Goal: Task Accomplishment & Management: Manage account settings

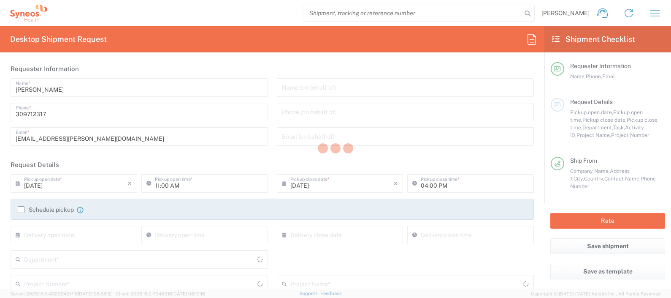
type input "Greece"
type input "Project"
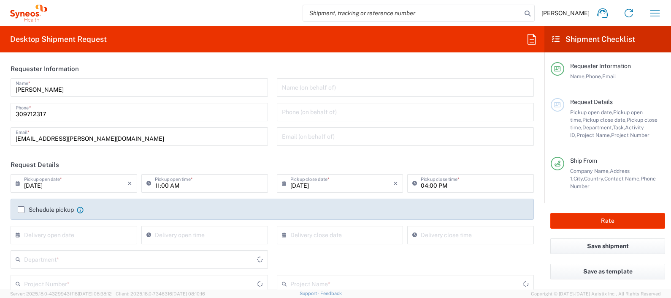
type input "Delivery Duty Paid"
type input "[GEOGRAPHIC_DATA]"
type input "Your Packaging"
type input "Syneos Health Hungary Kft."
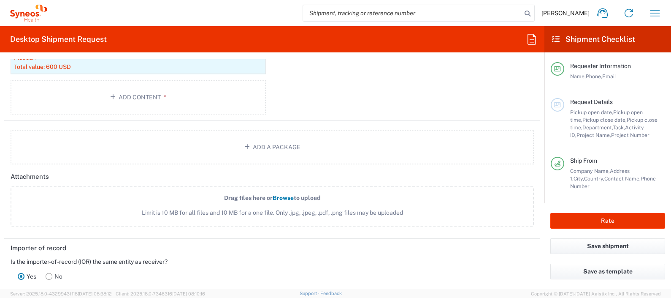
scroll to position [992, 0]
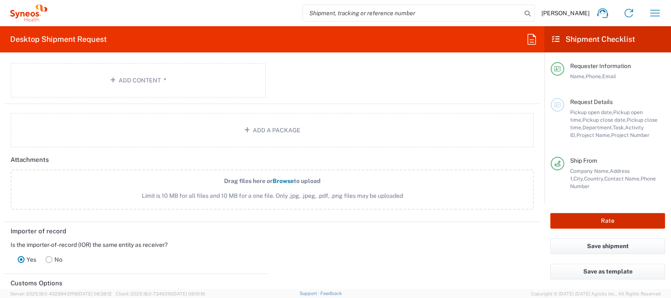
click at [599, 221] on button "Rate" at bounding box center [607, 221] width 115 height 16
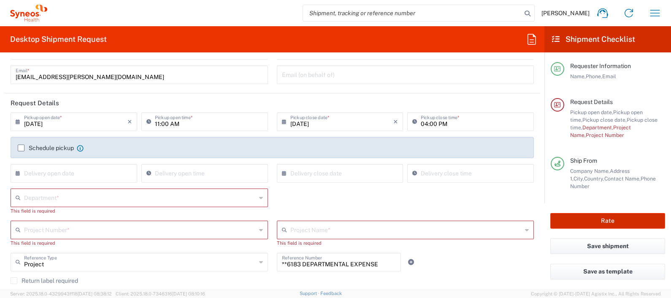
scroll to position [67, 0]
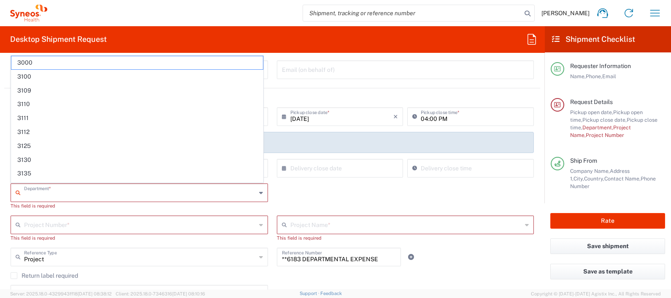
click at [230, 197] on input "text" at bounding box center [140, 191] width 232 height 15
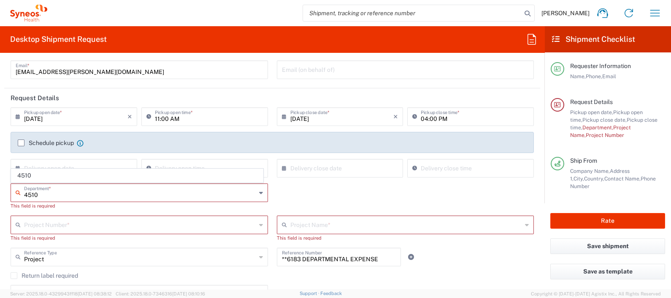
type input "4510"
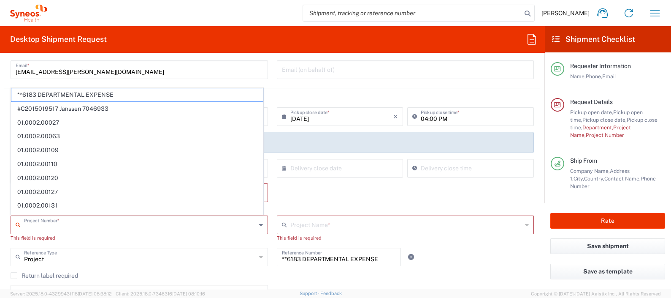
click at [140, 217] on input "text" at bounding box center [140, 224] width 232 height 15
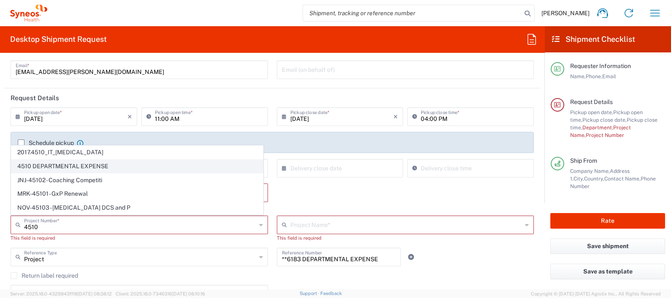
click at [131, 165] on span "4510 DEPARTMENTAL EXPENSE" at bounding box center [137, 166] width 252 height 13
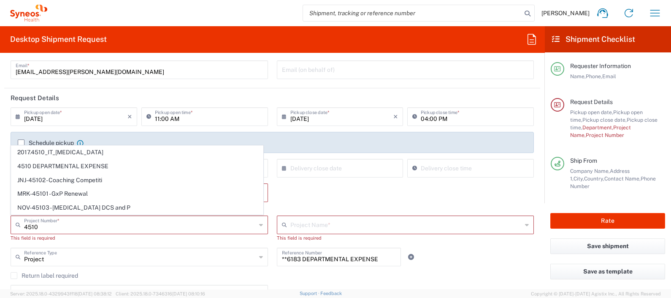
type input "4510 DEPARTMENTAL EXPENSE"
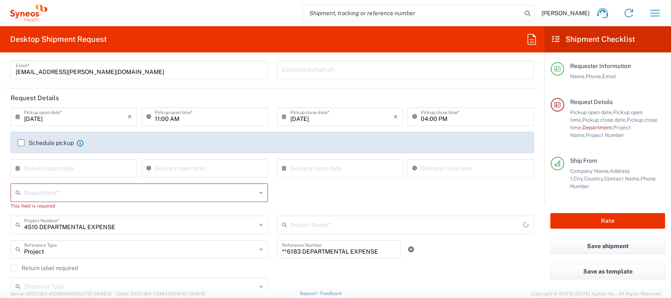
type input "4510 DEPARTMENTAL EXPENSE"
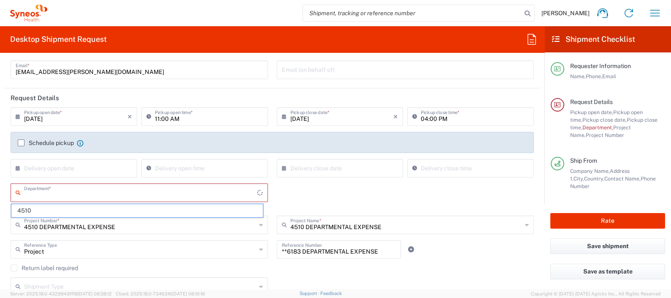
click at [89, 196] on input "text" at bounding box center [140, 191] width 233 height 15
type input "4510"
click at [81, 209] on span "4510" at bounding box center [137, 210] width 252 height 13
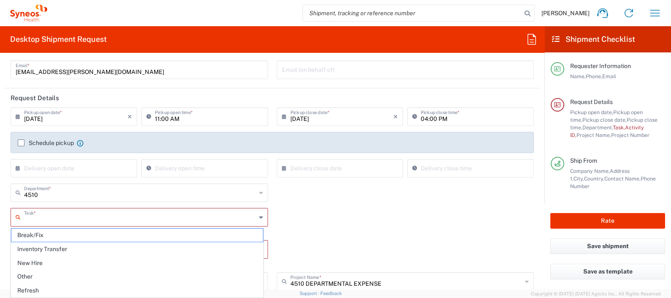
click at [68, 216] on input "text" at bounding box center [140, 216] width 232 height 15
click at [310, 245] on div "Activity ID * This field is required" at bounding box center [272, 256] width 532 height 32
click at [181, 219] on input "text" at bounding box center [140, 216] width 232 height 15
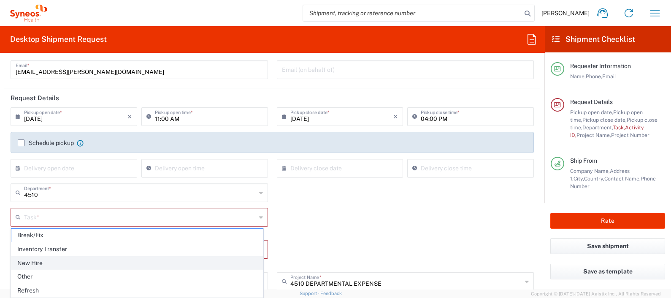
click at [165, 260] on span "New Hire" at bounding box center [137, 262] width 252 height 13
type input "New Hire"
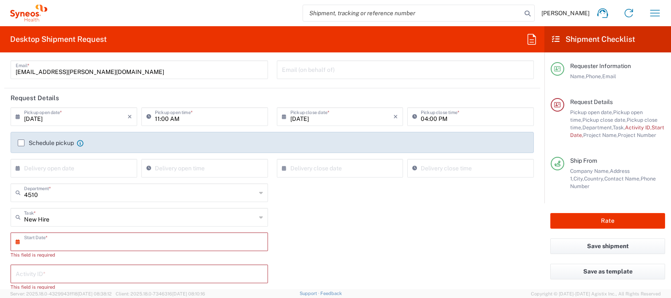
click at [146, 235] on input "text" at bounding box center [141, 240] width 234 height 15
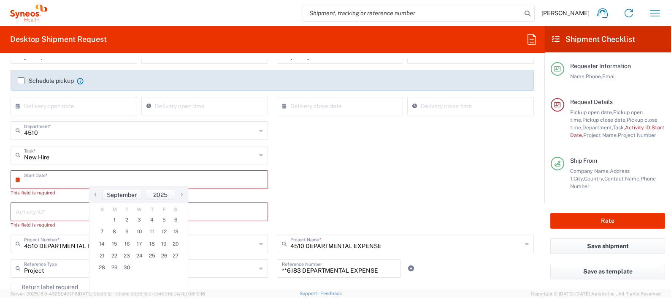
scroll to position [132, 0]
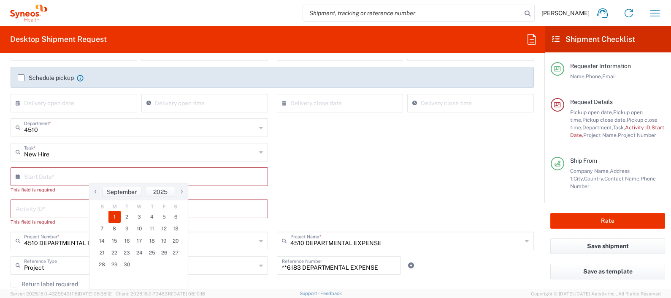
click at [115, 217] on span "1" at bounding box center [114, 217] width 13 height 12
type input "[DATE]"
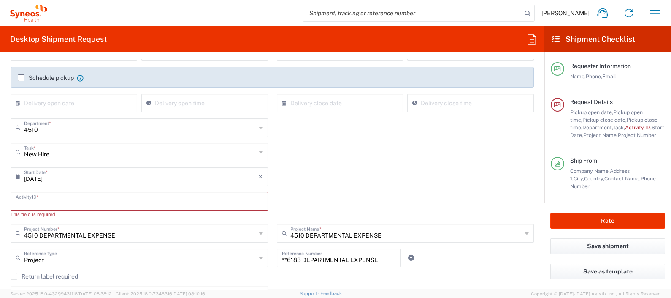
click at [93, 200] on input "text" at bounding box center [139, 200] width 247 height 15
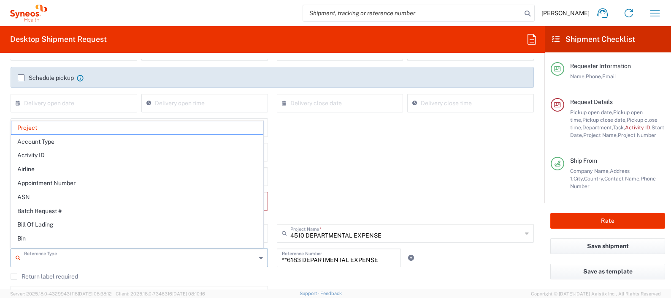
click at [168, 255] on input "text" at bounding box center [140, 256] width 232 height 15
click at [337, 195] on div "Activity ID * This field is required" at bounding box center [272, 208] width 532 height 32
type input "Project"
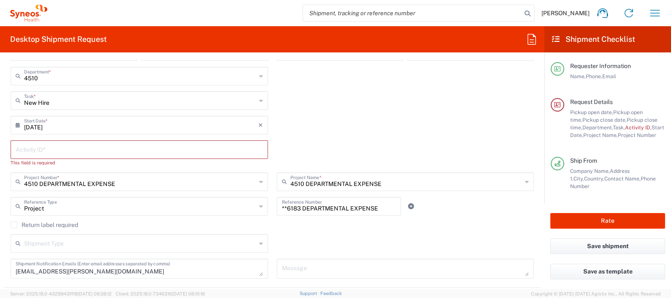
scroll to position [189, 0]
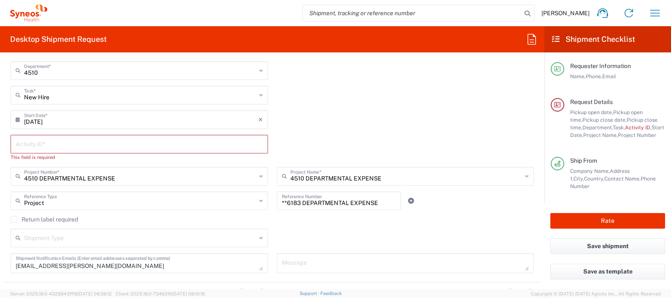
type input "New Hire"
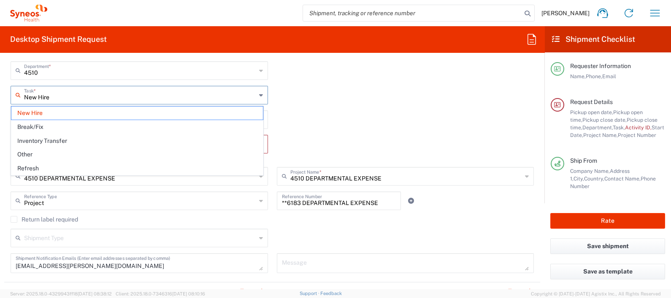
click at [171, 95] on input "New Hire" at bounding box center [140, 94] width 232 height 15
click at [374, 109] on div "New Hire Task * New Hire Break/Fix Inventory Transfer Other Refresh" at bounding box center [272, 98] width 532 height 24
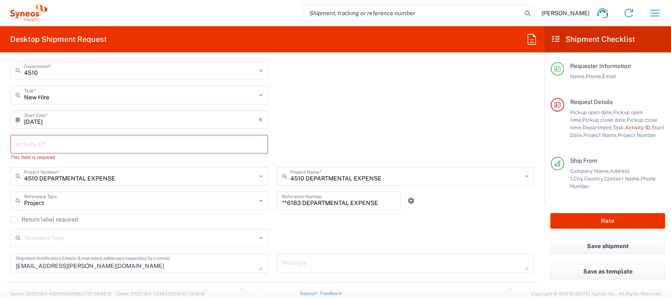
click at [252, 230] on div "Shipment Type" at bounding box center [139, 237] width 257 height 19
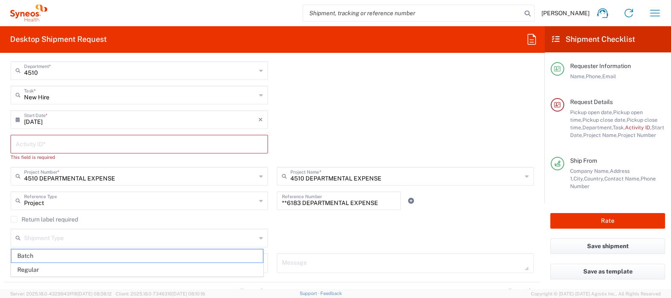
click at [315, 234] on div "Shipment Type Batch Regular" at bounding box center [272, 240] width 532 height 24
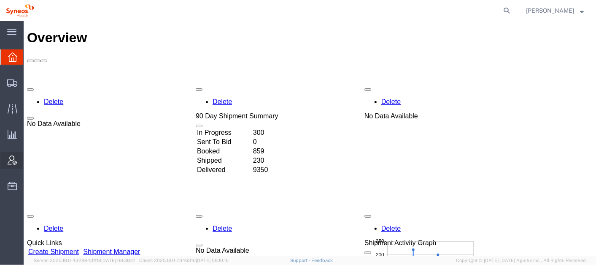
click at [29, 157] on span "Account Admin" at bounding box center [26, 160] width 6 height 17
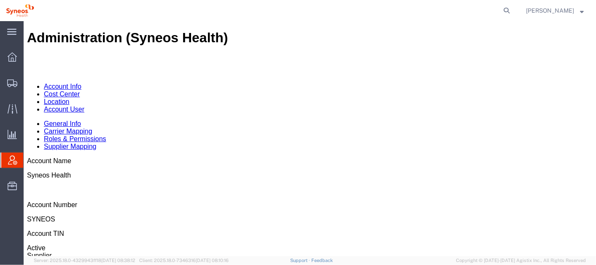
click at [84, 105] on link "Account User" at bounding box center [63, 108] width 41 height 7
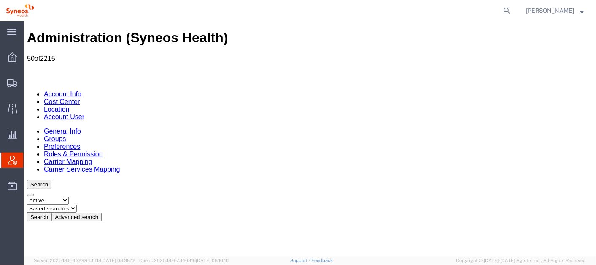
click at [101, 212] on button "Advanced search" at bounding box center [76, 216] width 50 height 9
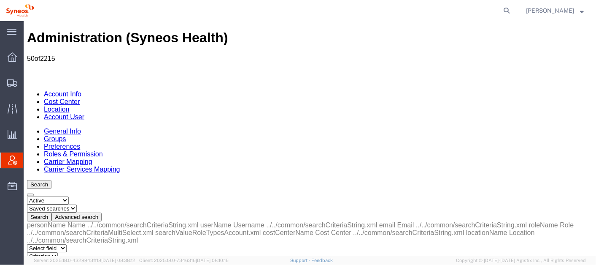
select select "email"
select select "is"
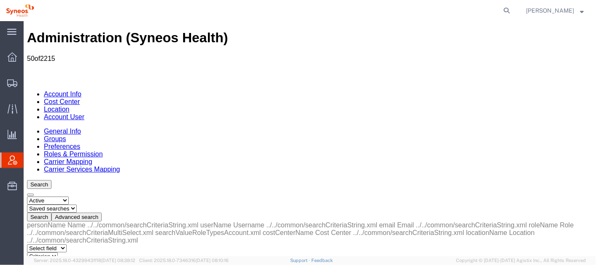
paste input "ivan.grujic@syneoshealth.com"
type input "ivan.grujic@syneoshealth.com"
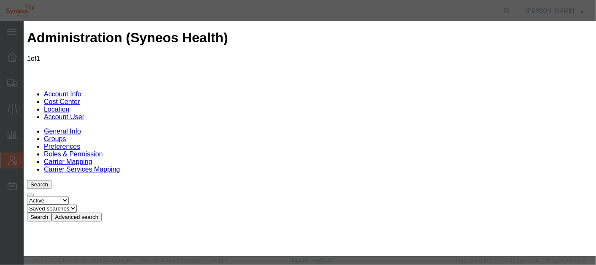
select select "DEPARTMENT"
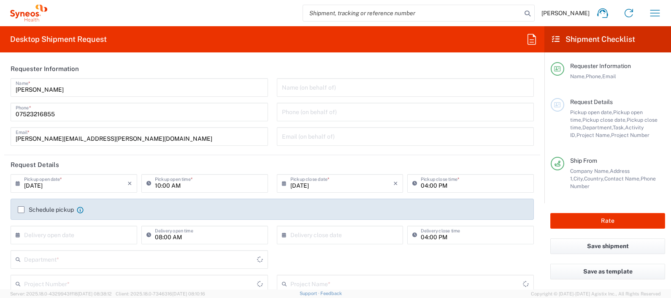
type input "England"
type input "8350"
type input "[GEOGRAPHIC_DATA]"
type input "Syneos Health UK Limited"
click at [657, 14] on icon "button" at bounding box center [655, 13] width 14 height 14
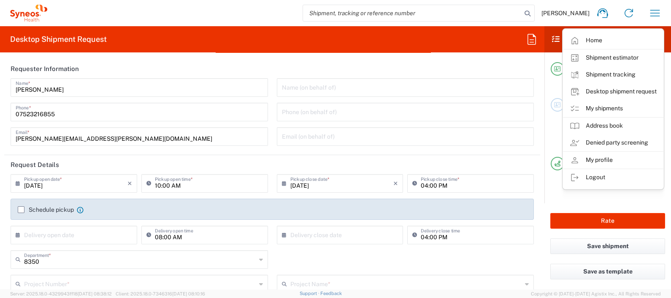
click at [585, 163] on link "My profile" at bounding box center [613, 160] width 100 height 17
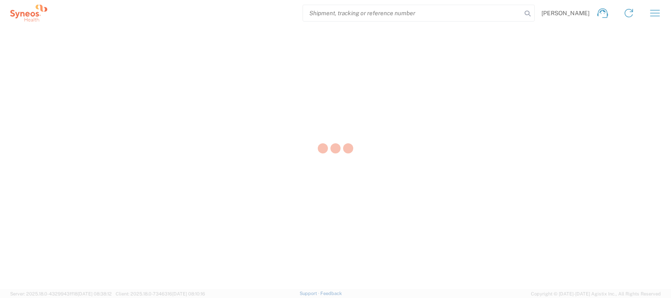
select select "ENG"
select select "GB"
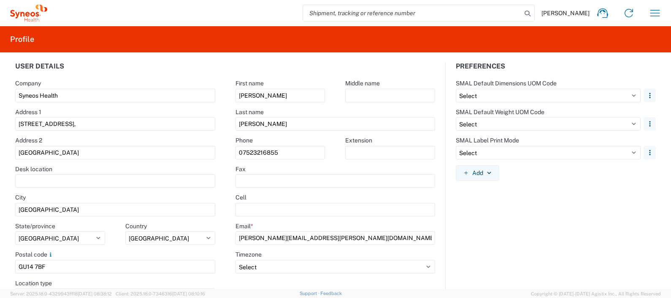
drag, startPoint x: 660, startPoint y: 87, endPoint x: 322, endPoint y: 35, distance: 341.5
click at [322, 35] on agx-form-header "Profile" at bounding box center [335, 39] width 671 height 26
drag, startPoint x: 669, startPoint y: 185, endPoint x: 470, endPoint y: 9, distance: 266.2
click at [470, 9] on input "search" at bounding box center [412, 13] width 219 height 16
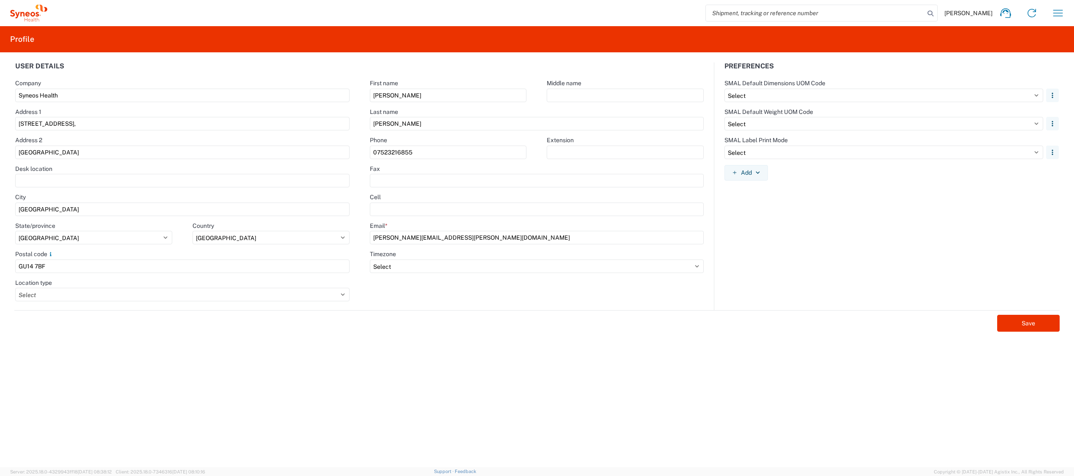
drag, startPoint x: 642, startPoint y: 3, endPoint x: 621, endPoint y: 441, distance: 439.1
click at [621, 297] on form "User details Company Syneos Health Address 1 1 Pinehurst Road, Address 2 Farnbo…" at bounding box center [537, 264] width 1064 height 405
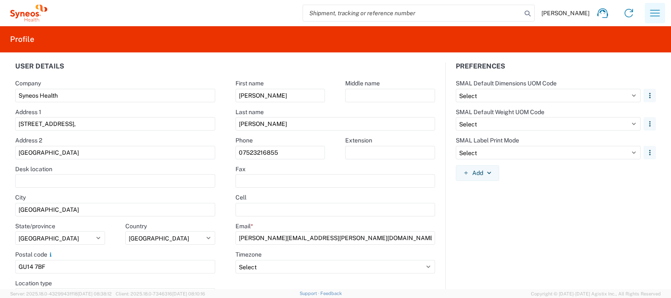
click at [654, 13] on icon "button" at bounding box center [655, 13] width 14 height 14
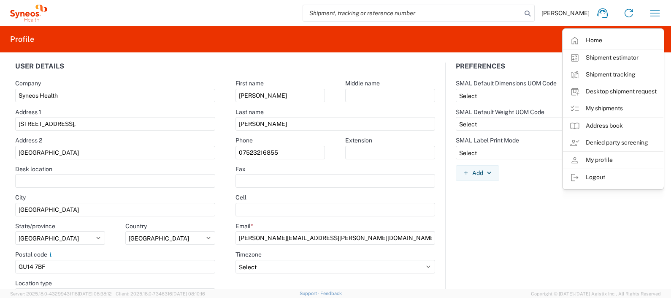
click at [639, 87] on link "Desktop shipment request" at bounding box center [613, 91] width 100 height 17
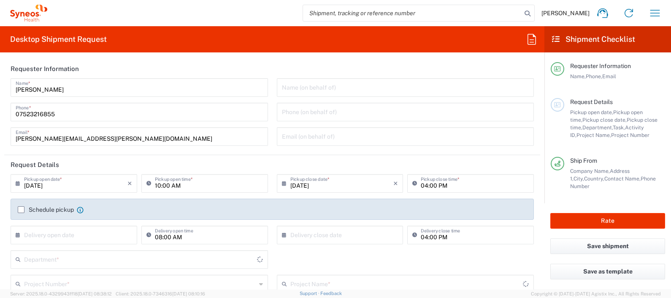
type input "[GEOGRAPHIC_DATA]"
type input "8350"
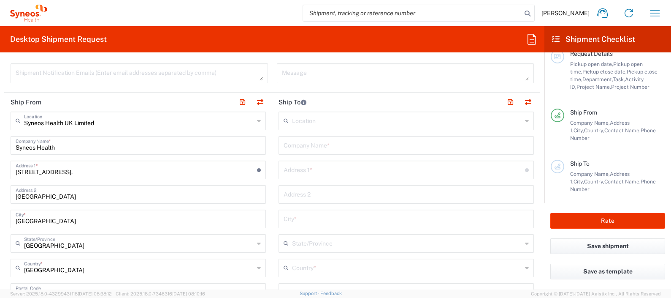
scroll to position [302, 0]
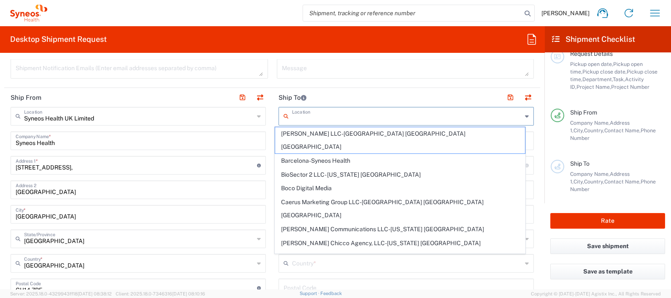
click at [405, 112] on input "text" at bounding box center [407, 115] width 230 height 15
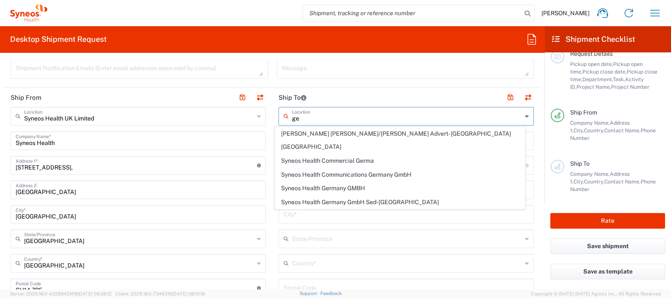
type input "g"
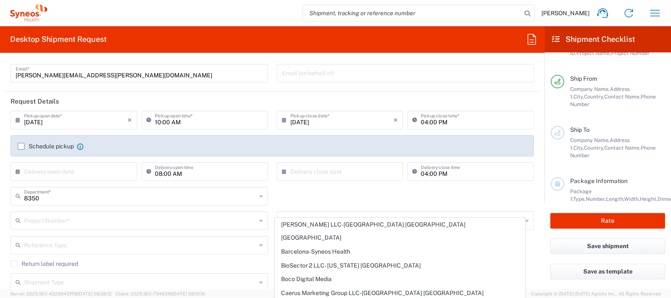
scroll to position [72, 0]
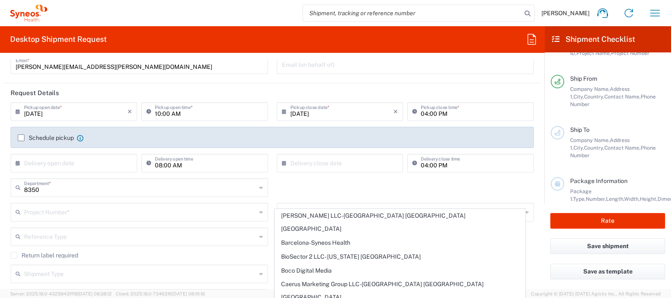
click at [200, 204] on input "text" at bounding box center [140, 211] width 232 height 15
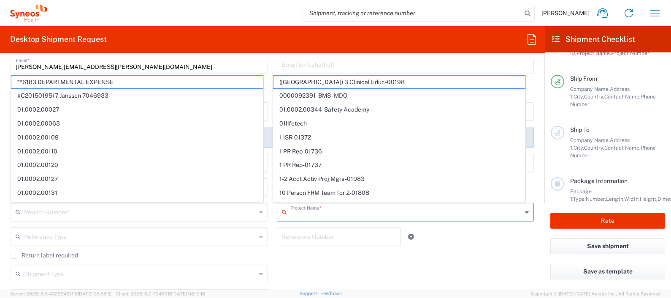
click at [342, 209] on input "text" at bounding box center [406, 211] width 232 height 15
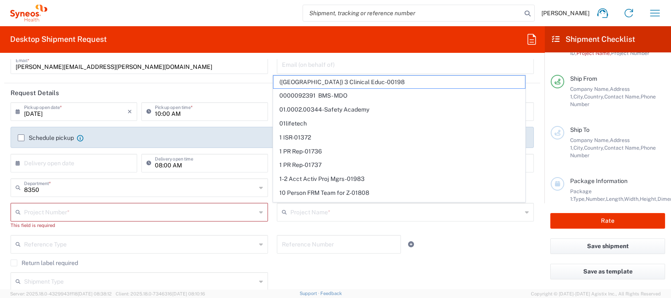
drag, startPoint x: 542, startPoint y: 131, endPoint x: 270, endPoint y: 263, distance: 302.8
click at [270, 263] on agx-checkbox-control "Return label required" at bounding box center [272, 262] width 523 height 7
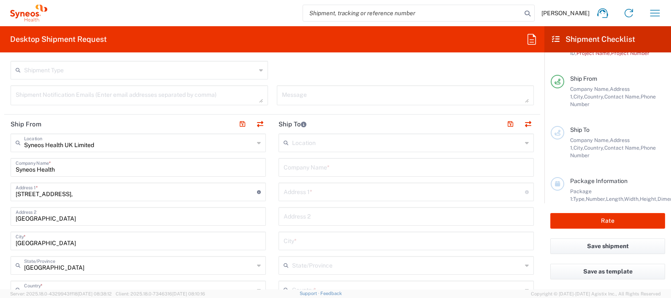
scroll to position [285, 0]
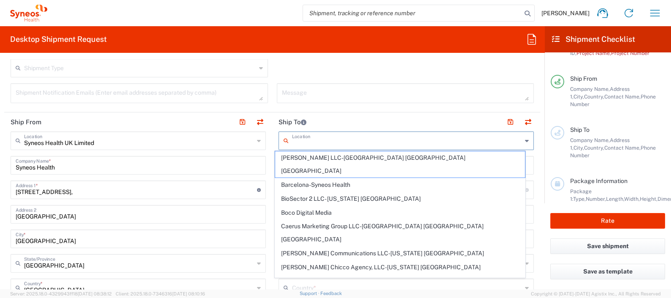
click at [401, 133] on input "text" at bounding box center [407, 140] width 230 height 15
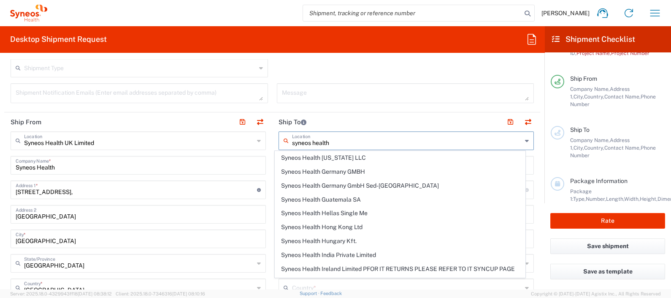
scroll to position [664, 0]
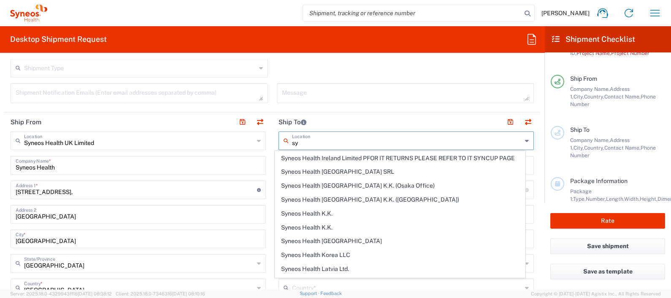
type input "s"
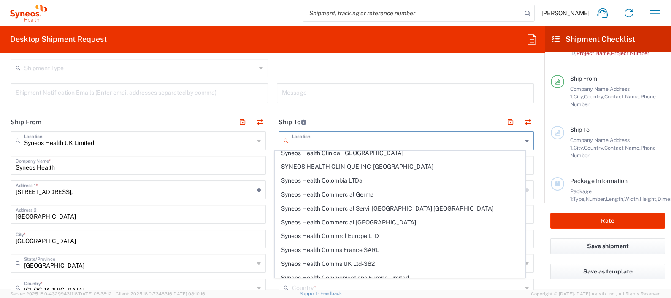
click at [410, 112] on header "Ship To" at bounding box center [406, 121] width 268 height 19
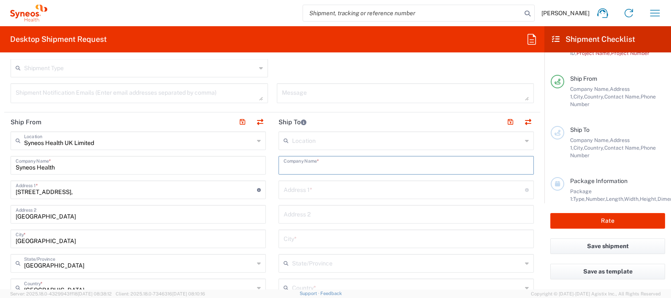
click at [363, 157] on input "text" at bounding box center [406, 164] width 245 height 15
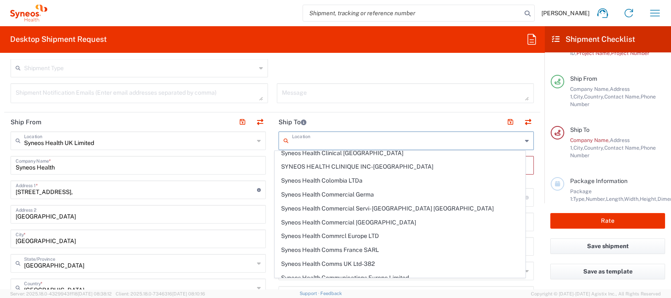
scroll to position [0, 0]
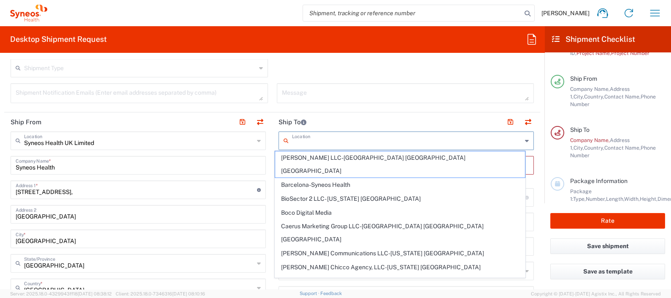
click at [344, 139] on input "text" at bounding box center [407, 140] width 230 height 15
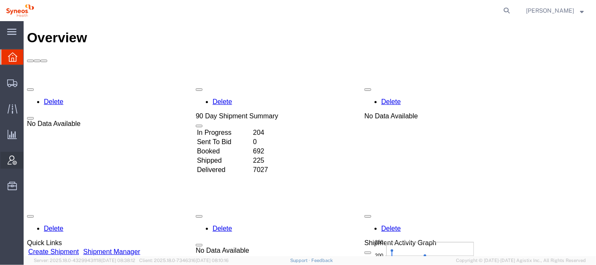
click at [29, 158] on span "Account Admin" at bounding box center [26, 160] width 6 height 17
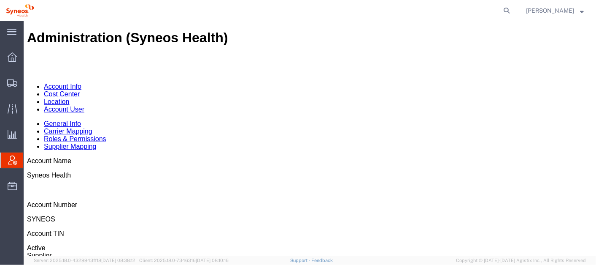
click at [84, 105] on link "Account User" at bounding box center [63, 108] width 41 height 7
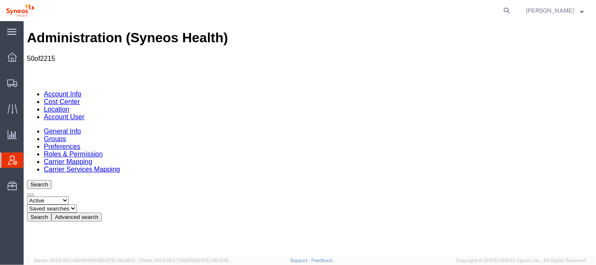
click at [101, 212] on button "Advanced search" at bounding box center [76, 216] width 50 height 9
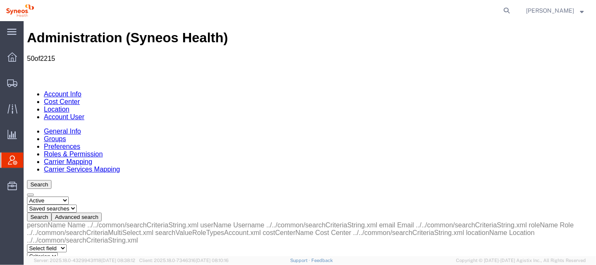
select select "email"
select select "is"
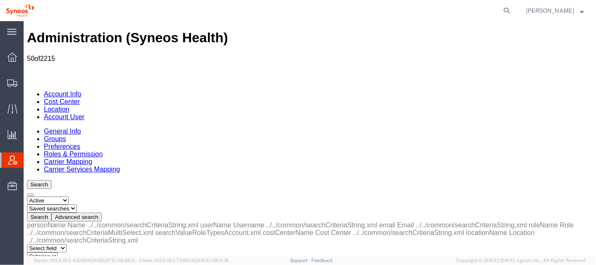
paste input "[PERSON_NAME][EMAIL_ADDRESS][DOMAIN_NAME]"
type input "[PERSON_NAME][EMAIL_ADDRESS][DOMAIN_NAME]"
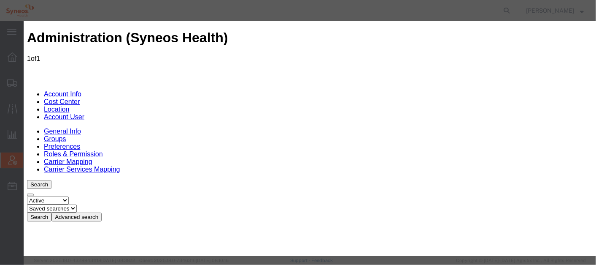
select select "DEPARTMENT"
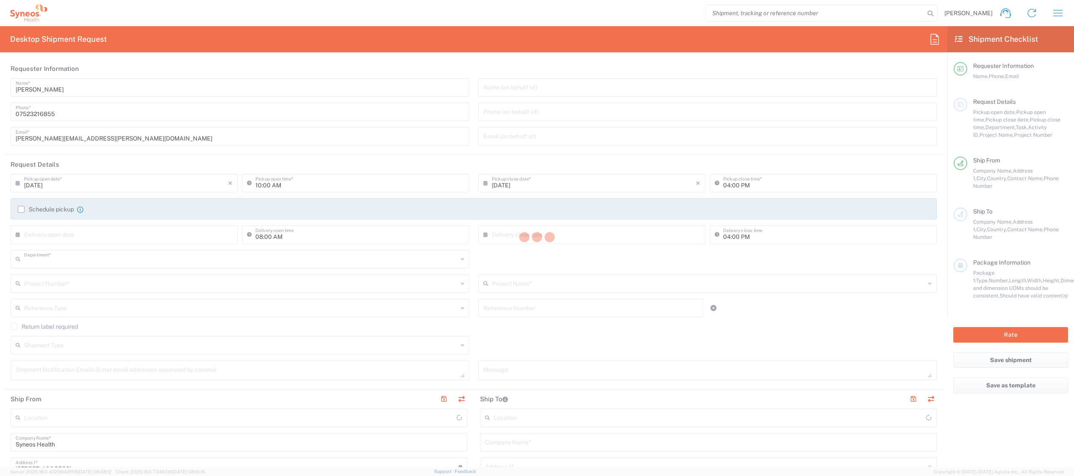
type input "8350"
type input "[GEOGRAPHIC_DATA]"
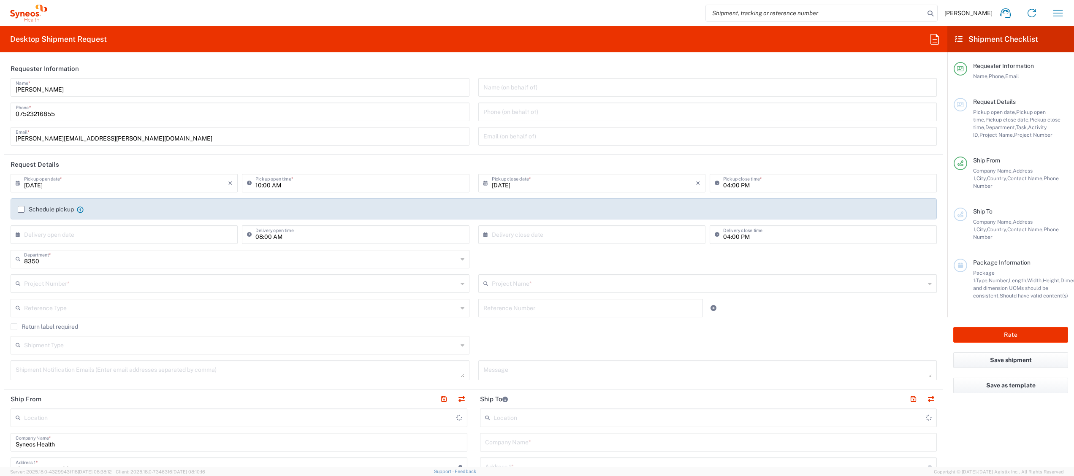
type input "Syneos Health UK Limited"
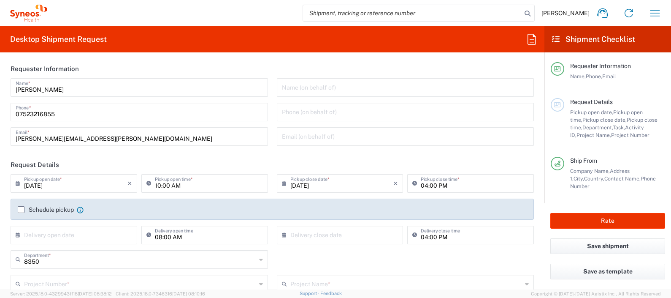
drag, startPoint x: 1053, startPoint y: 0, endPoint x: 388, endPoint y: 52, distance: 666.4
click at [388, 52] on div "Desktop Shipment Request Requester Information [PERSON_NAME] Name * [PHONE_NUMB…" at bounding box center [272, 157] width 544 height 263
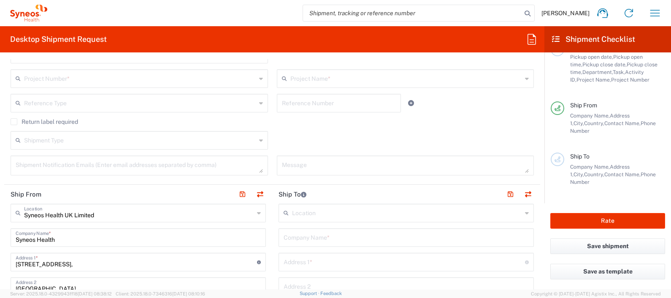
scroll to position [214, 0]
